Goal: Information Seeking & Learning: Learn about a topic

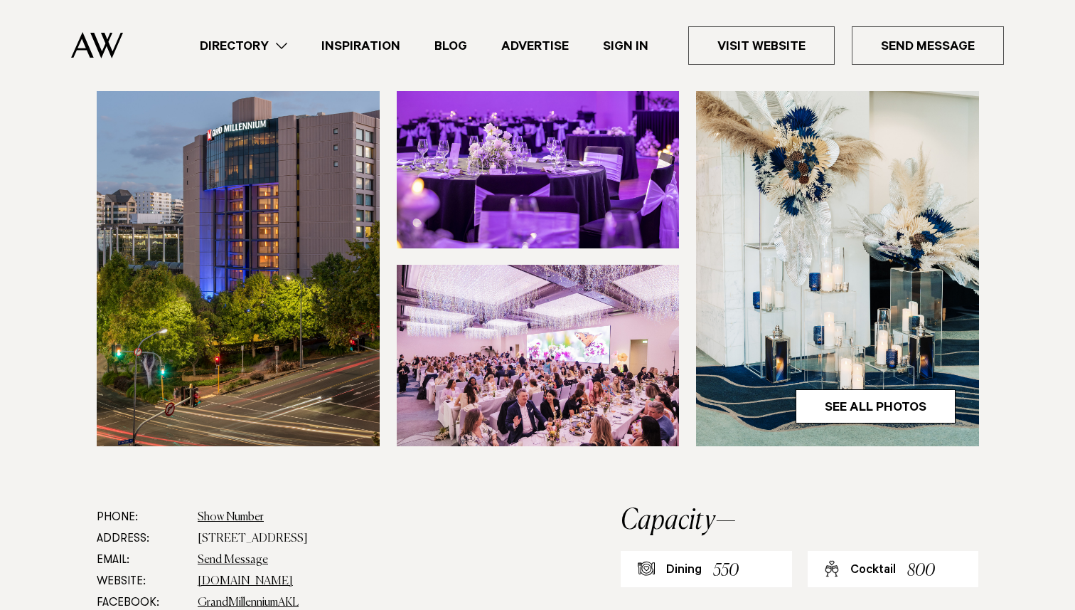
scroll to position [493, 0]
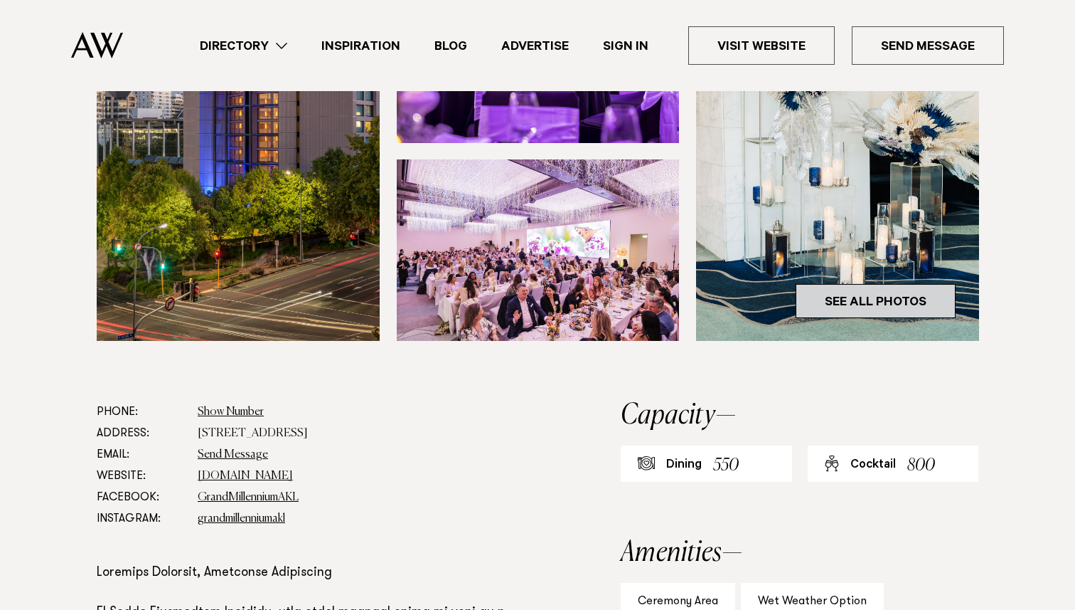
click at [875, 318] on link "See All Photos" at bounding box center [876, 301] width 160 height 34
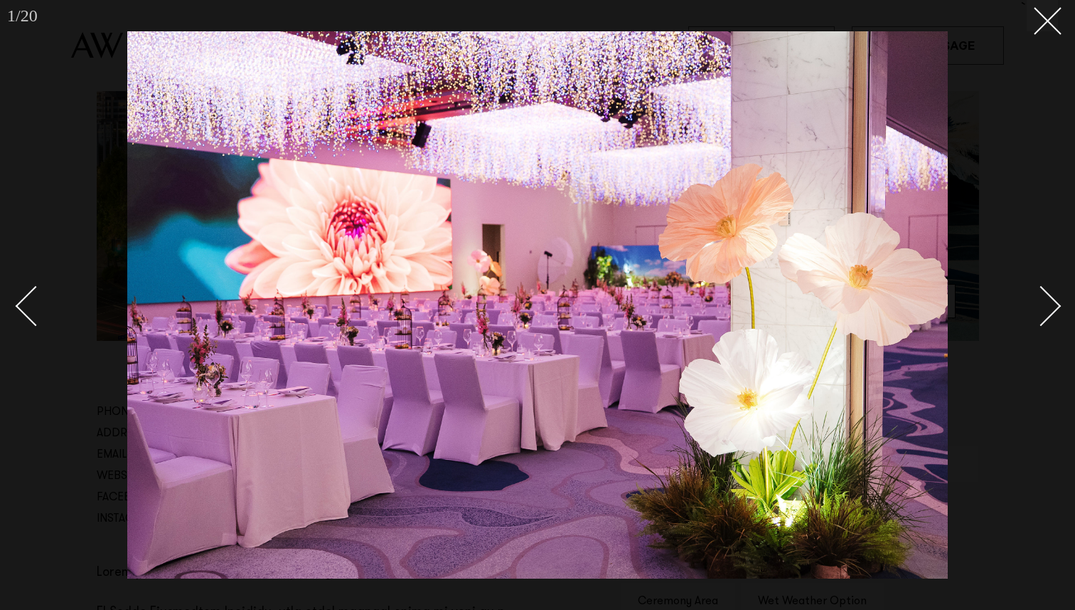
click at [1021, 180] on div at bounding box center [537, 305] width 1075 height 610
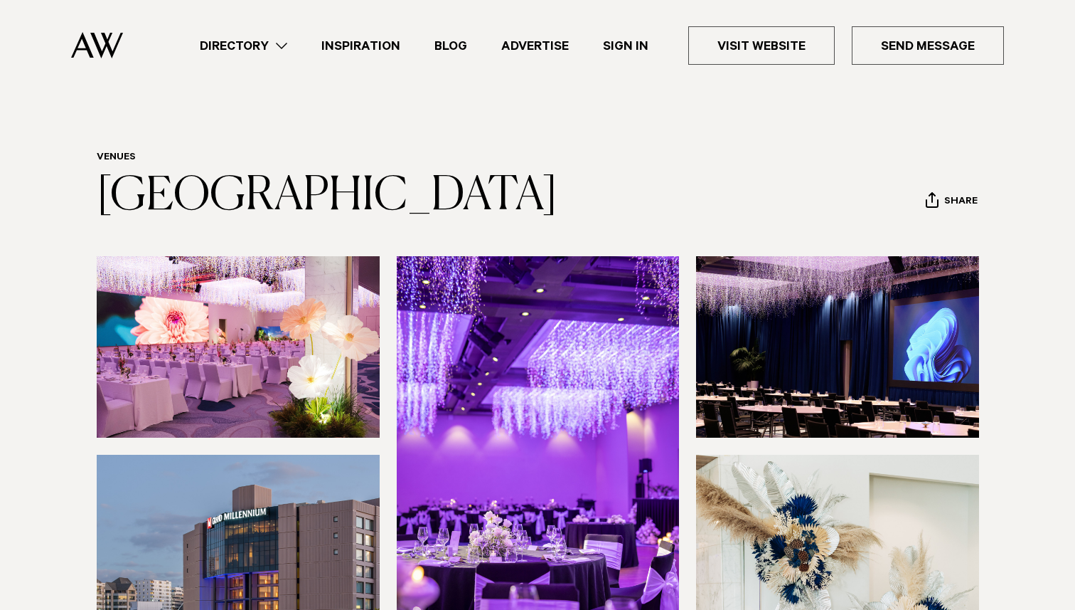
click at [85, 44] on img at bounding box center [97, 45] width 52 height 26
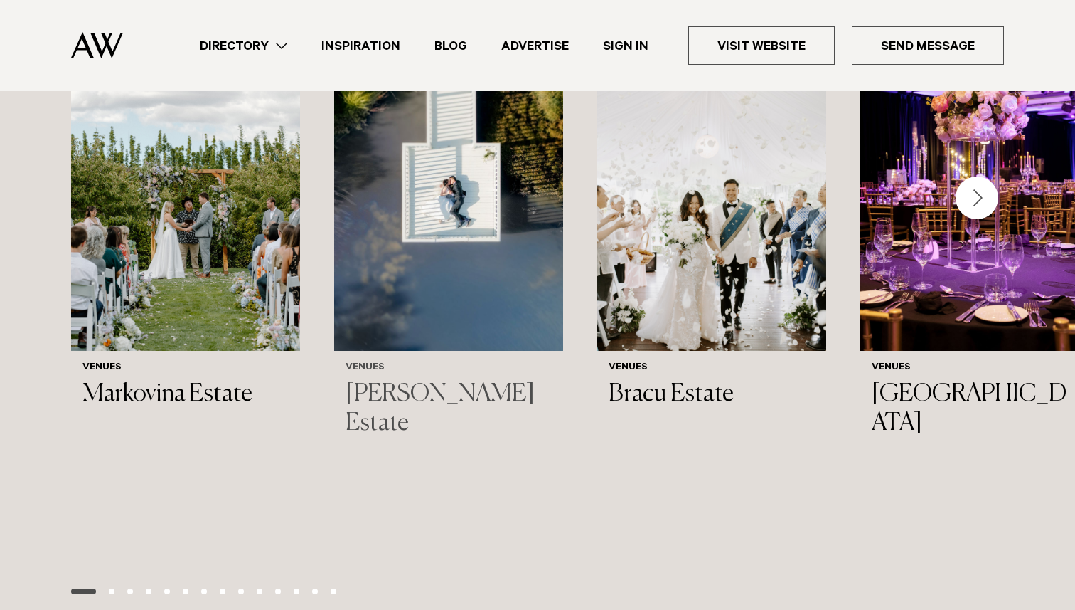
scroll to position [1679, 0]
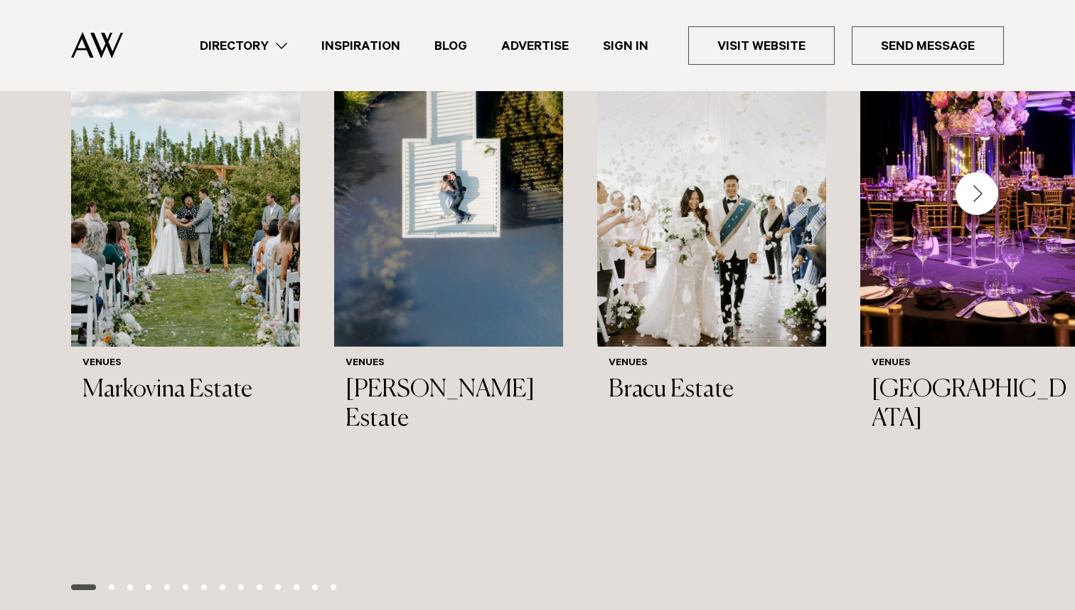
click at [967, 210] on div "Next slide" at bounding box center [977, 193] width 43 height 43
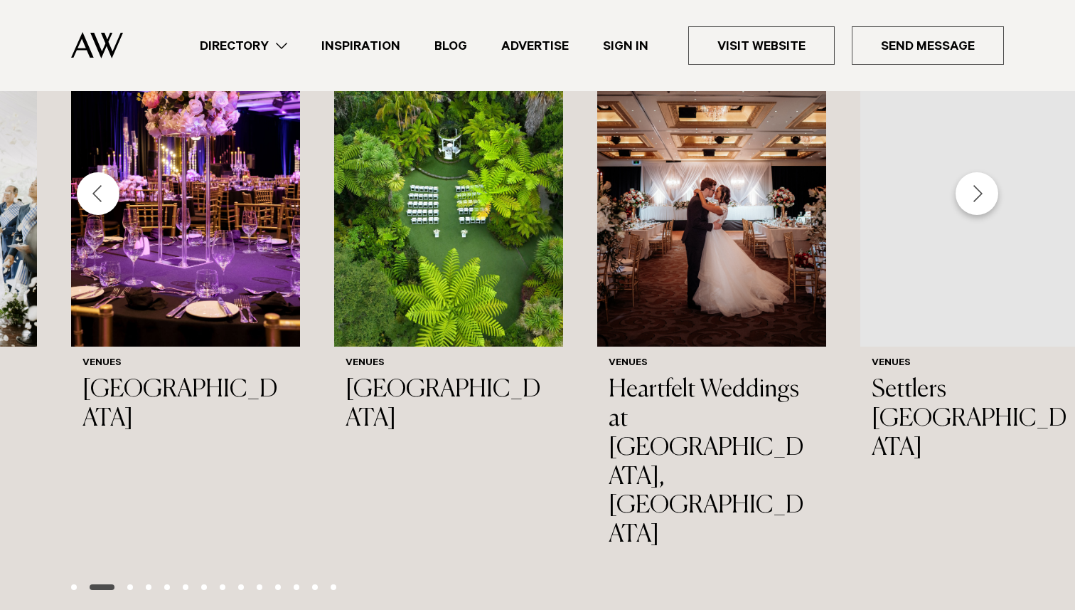
click at [967, 210] on div "Next slide" at bounding box center [977, 193] width 43 height 43
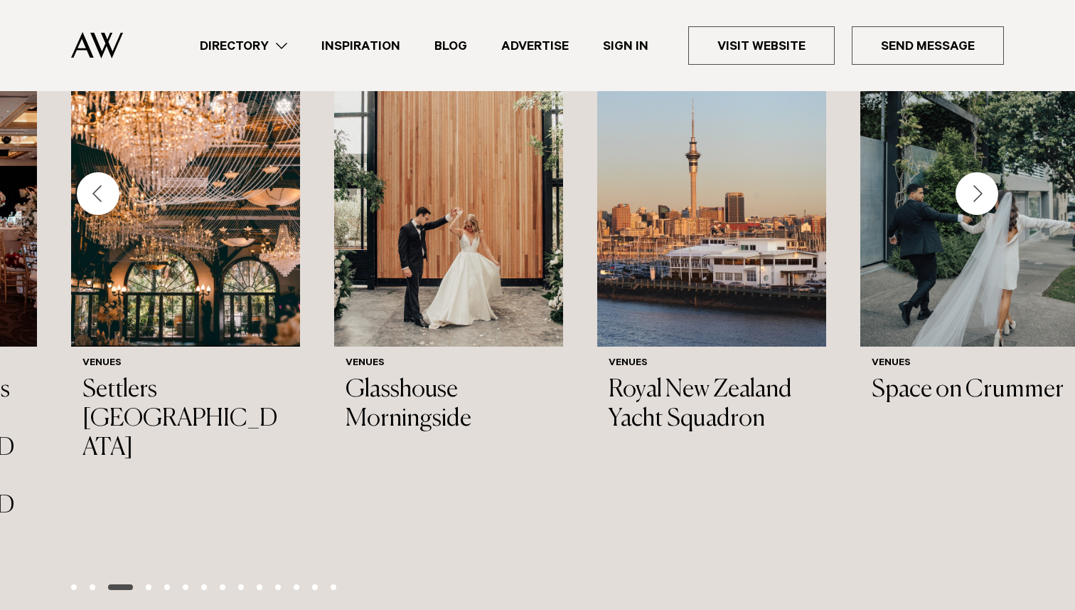
click at [967, 210] on div "Next slide" at bounding box center [977, 193] width 43 height 43
